Goal: Information Seeking & Learning: Understand process/instructions

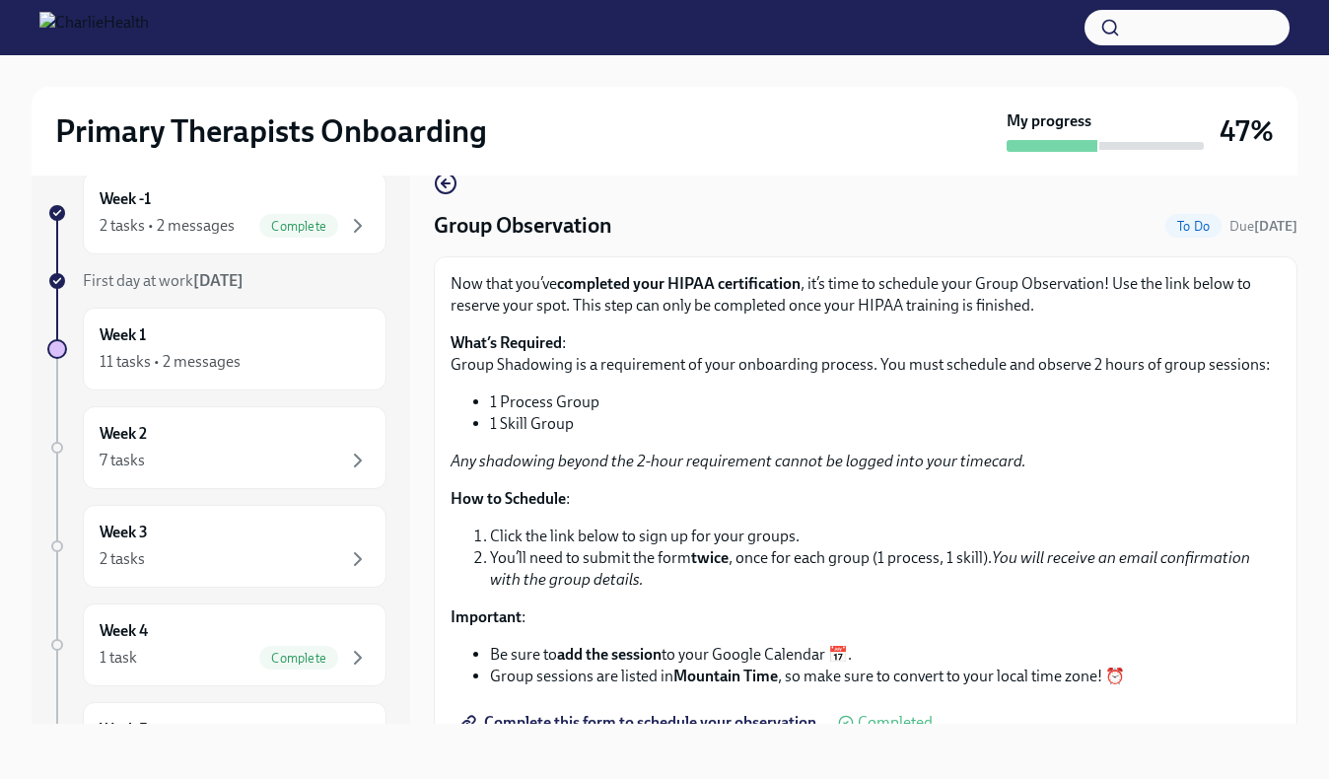
scroll to position [247, 0]
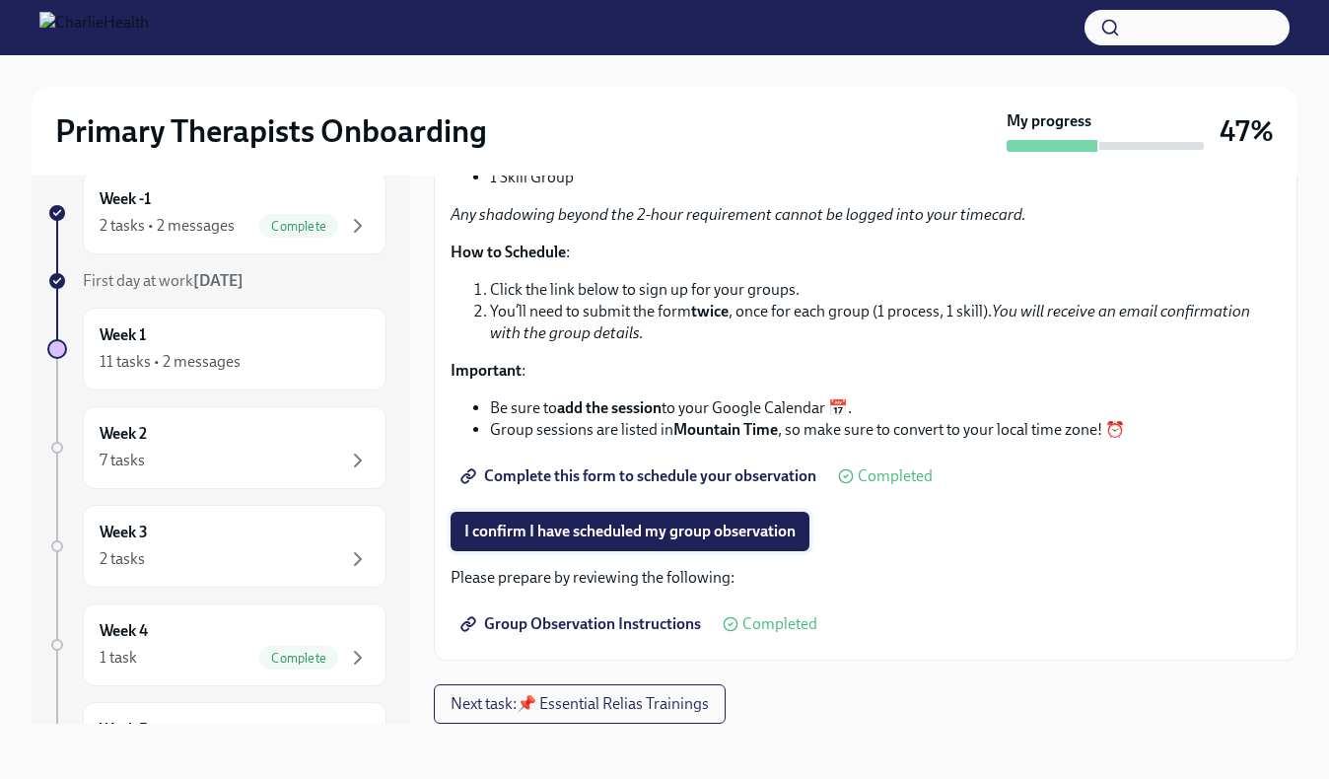
click at [549, 524] on span "I confirm I have scheduled my group observation" at bounding box center [629, 532] width 331 height 20
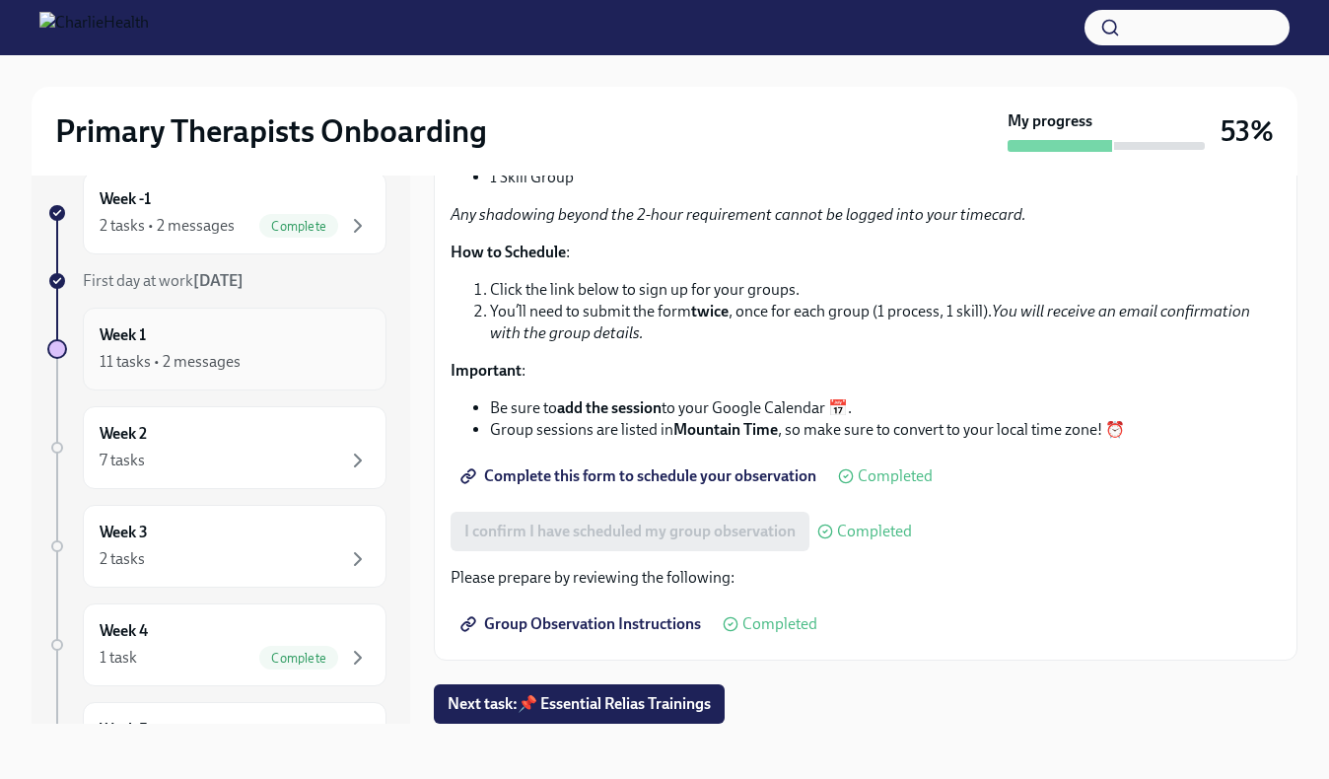
click at [304, 348] on div "Week 1 11 tasks • 2 messages" at bounding box center [235, 348] width 270 height 49
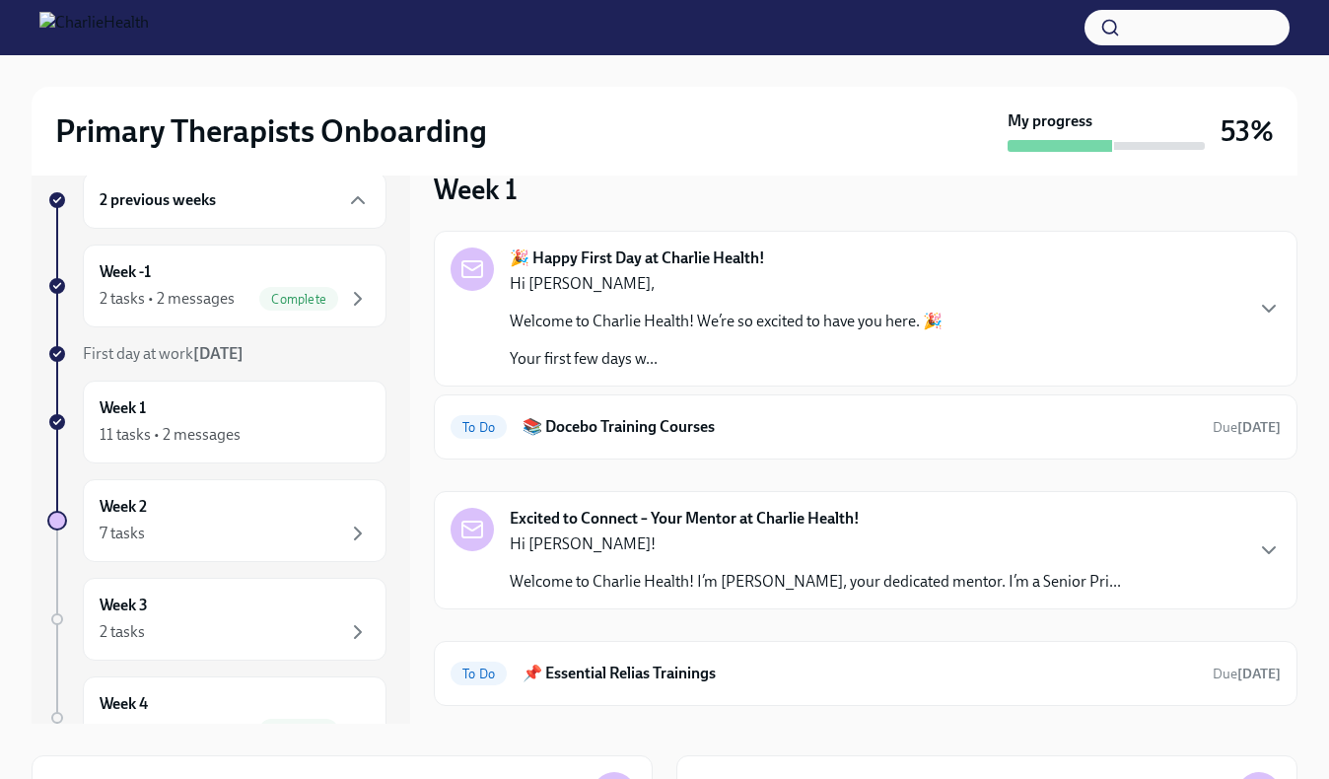
click at [689, 544] on p "Hi Kailani!" at bounding box center [815, 544] width 611 height 22
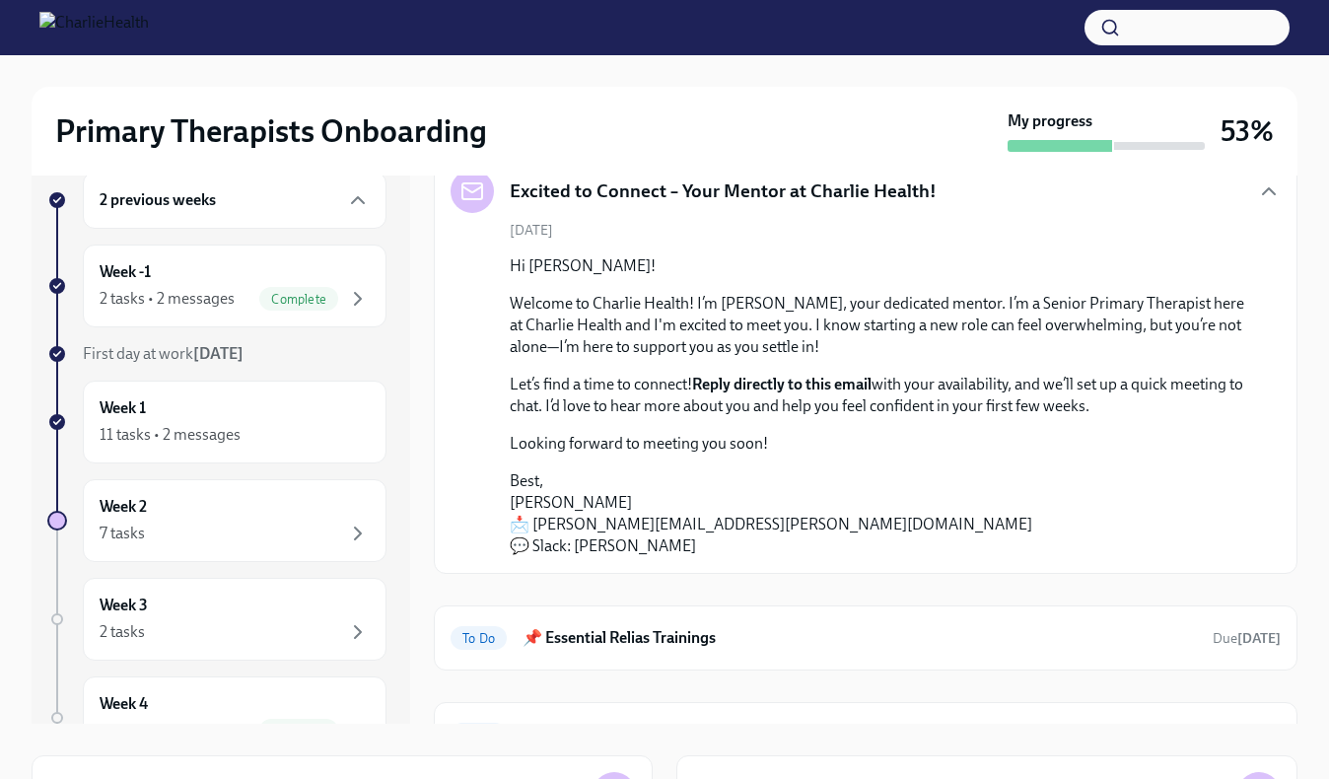
scroll to position [539, 0]
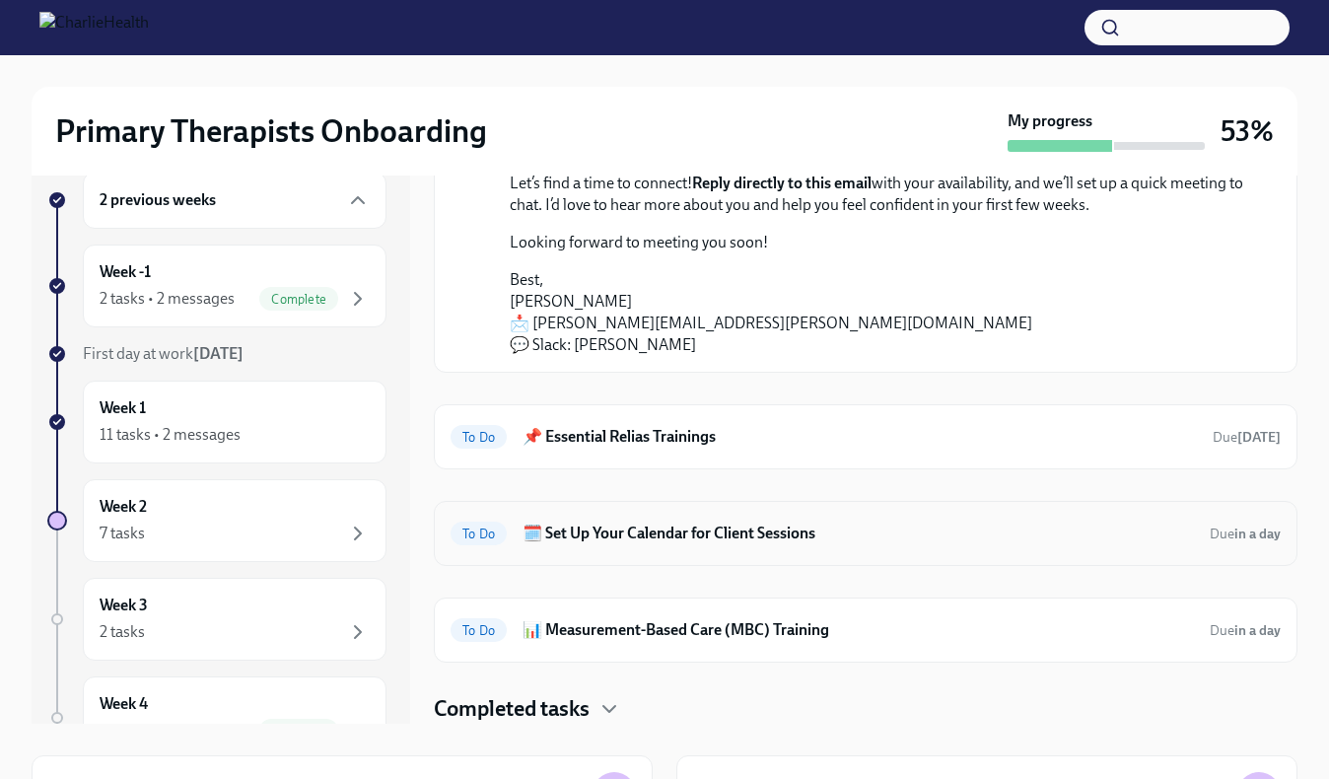
click at [680, 539] on h6 "🗓️ Set Up Your Calendar for Client Sessions" at bounding box center [858, 534] width 671 height 22
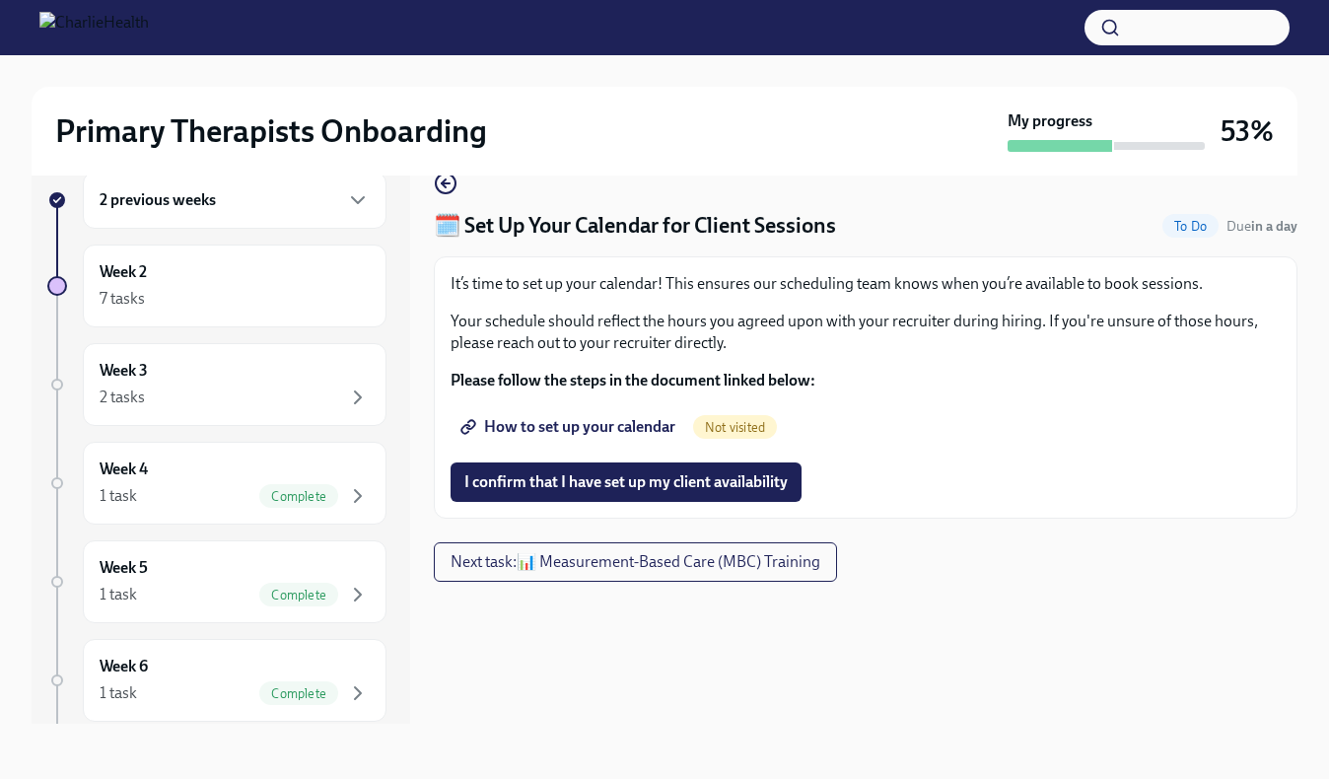
click at [615, 433] on span "How to set up your calendar" at bounding box center [569, 427] width 211 height 20
click at [689, 485] on span "I confirm that I have set up my client availability" at bounding box center [625, 482] width 323 height 20
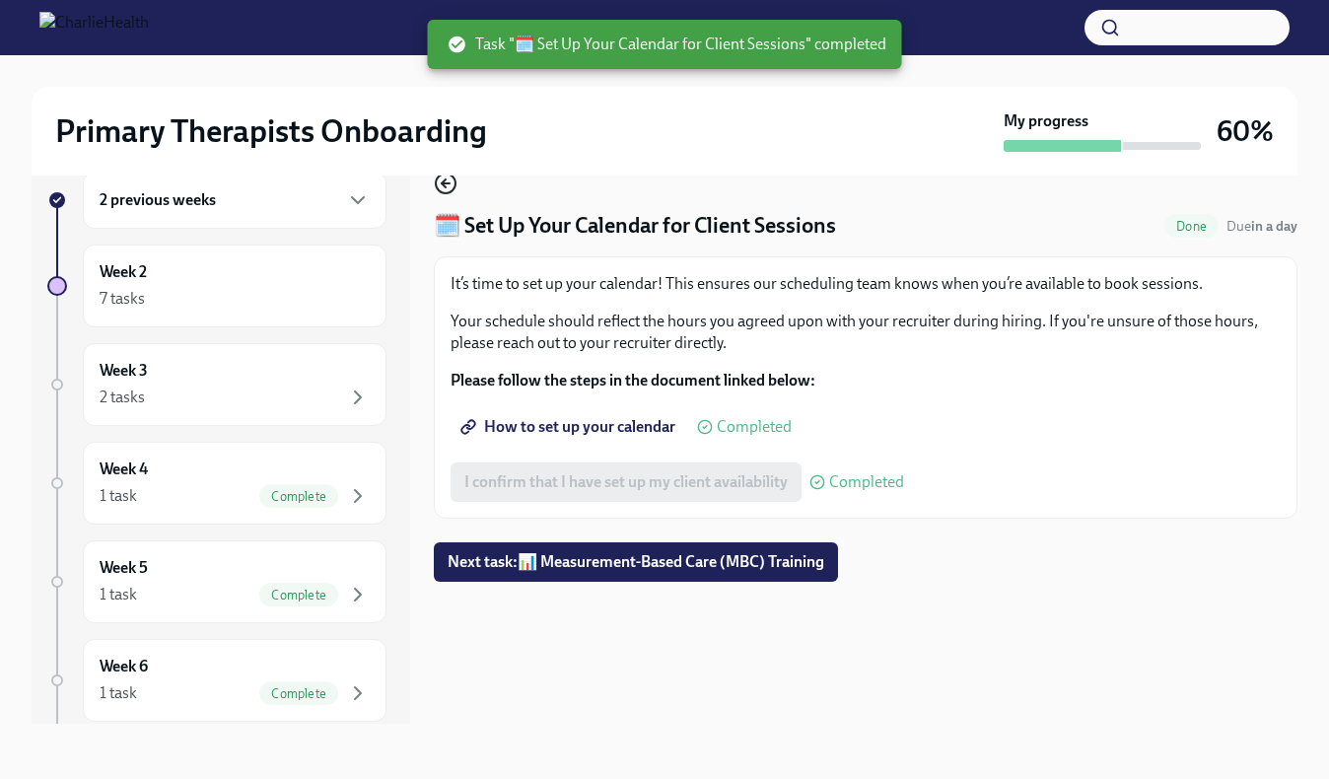
click at [445, 181] on icon "button" at bounding box center [444, 183] width 4 height 8
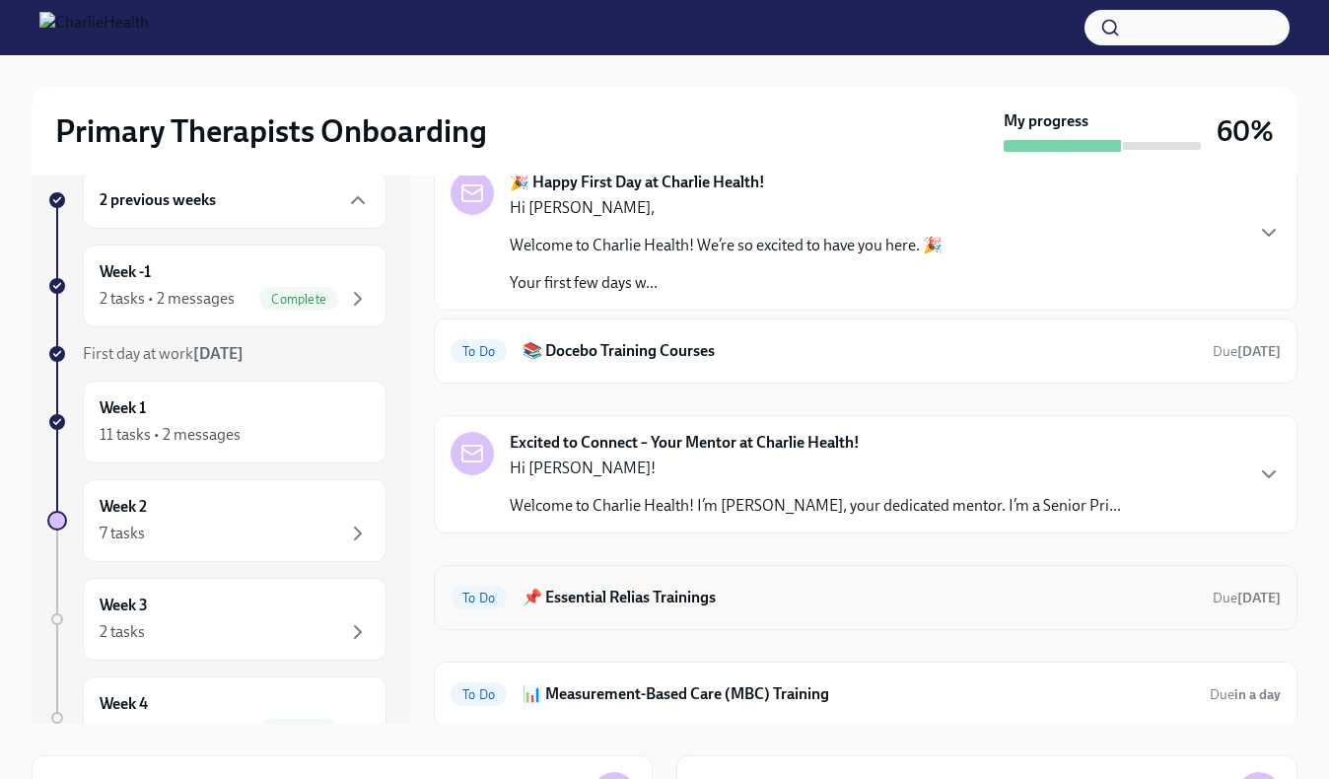
scroll to position [140, 0]
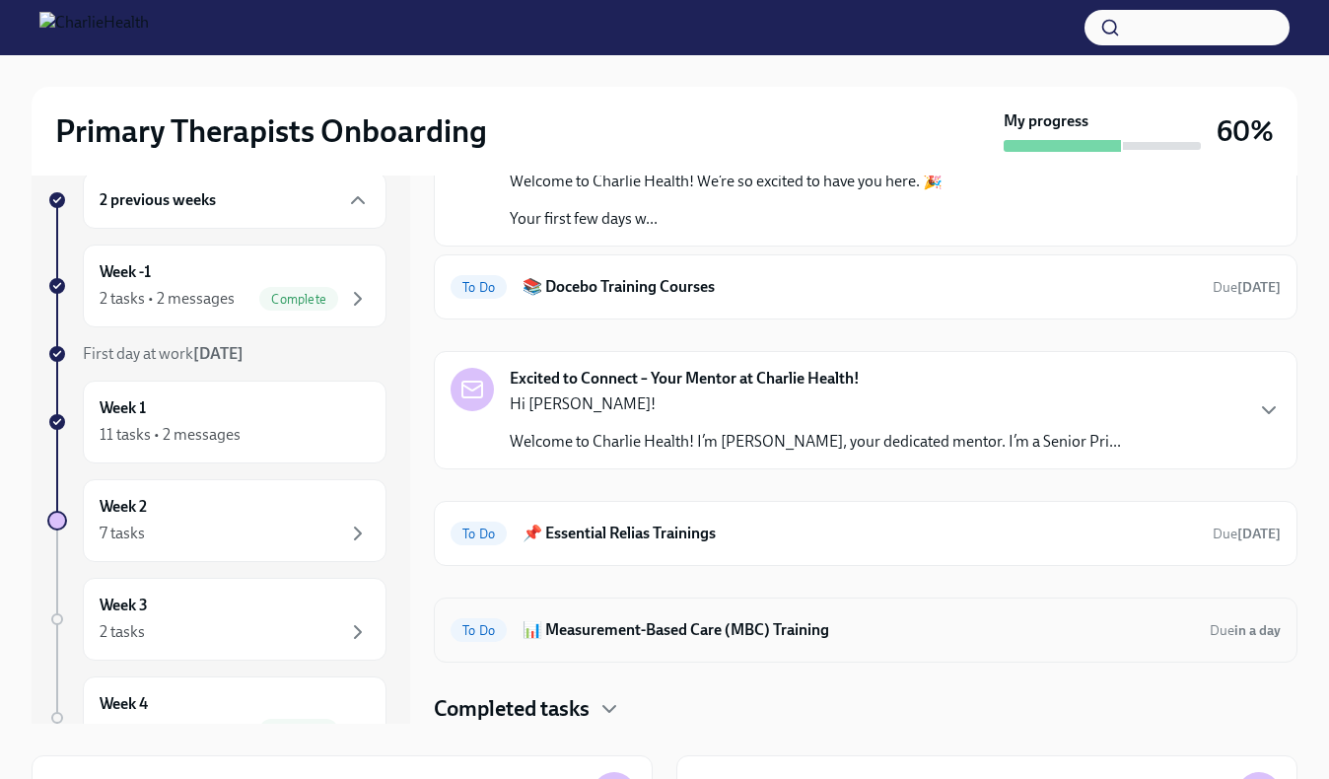
click at [881, 636] on h6 "📊 Measurement-Based Care (MBC) Training" at bounding box center [858, 630] width 671 height 22
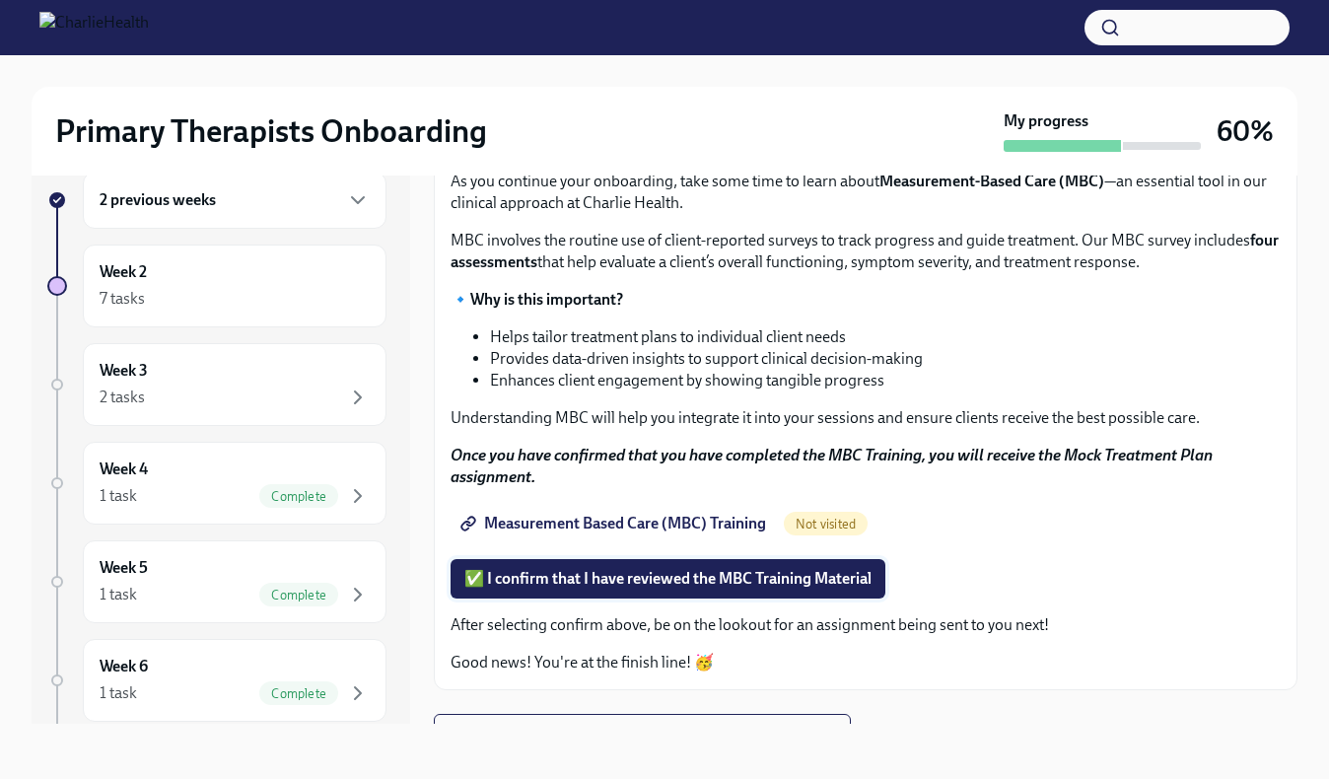
scroll to position [132, 0]
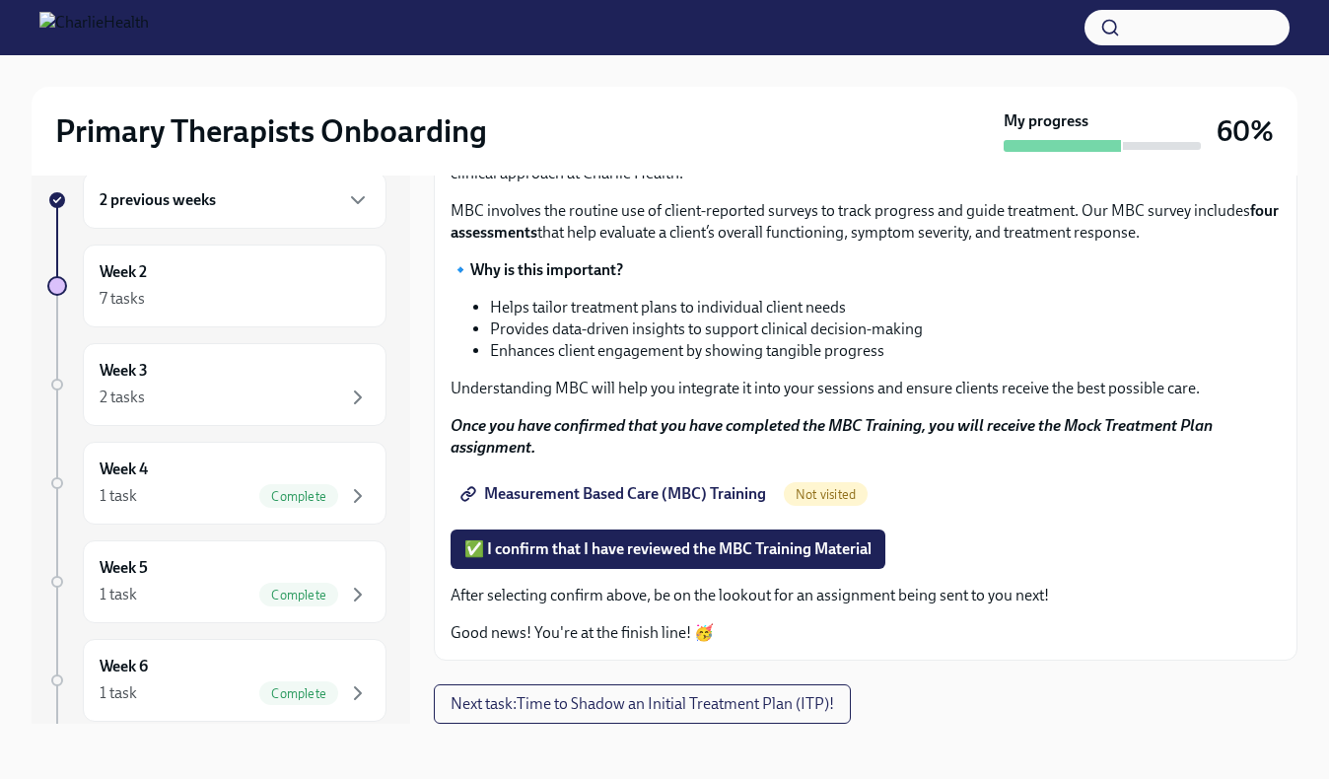
click at [683, 491] on span "Measurement Based Care (MBC) Training" at bounding box center [615, 494] width 302 height 20
